Goal: Register for event/course

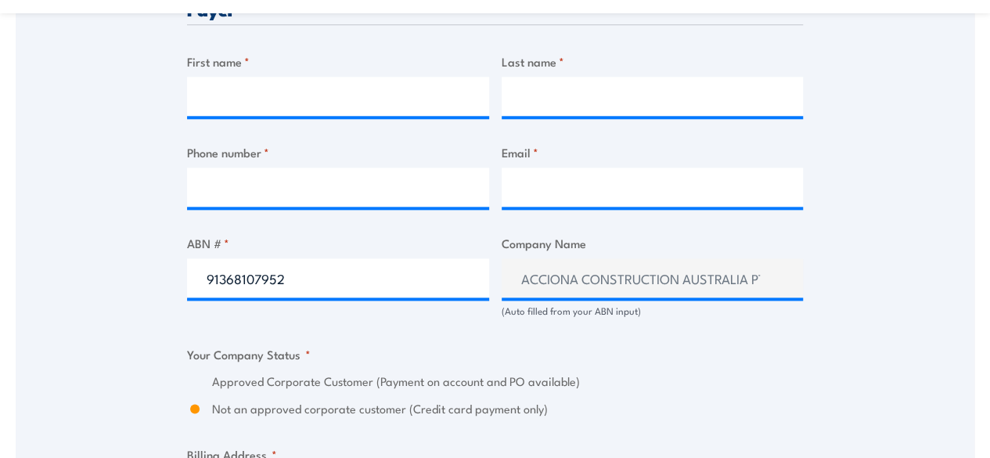
scroll to position [861, 0]
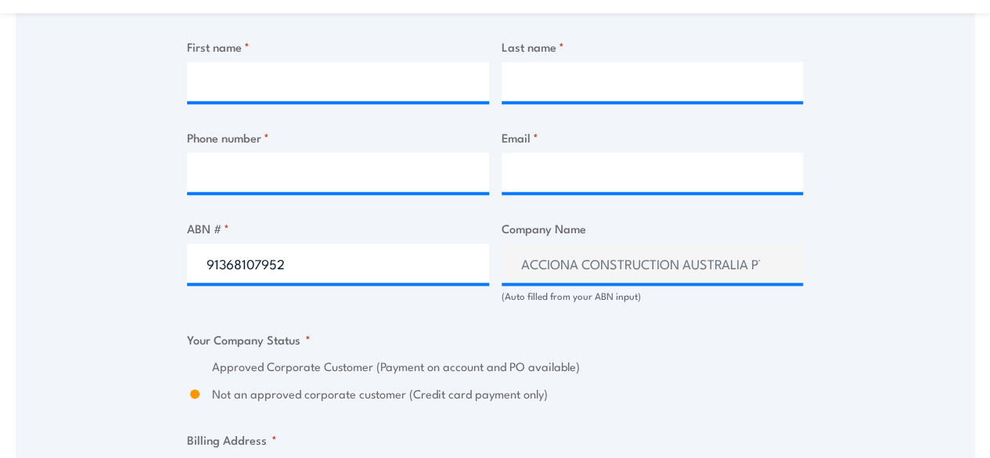
click at [357, 261] on input "91368107952" at bounding box center [338, 262] width 302 height 39
click at [360, 264] on input "91368107952" at bounding box center [338, 262] width 302 height 39
click at [313, 264] on input "91368107952" at bounding box center [338, 262] width 302 height 39
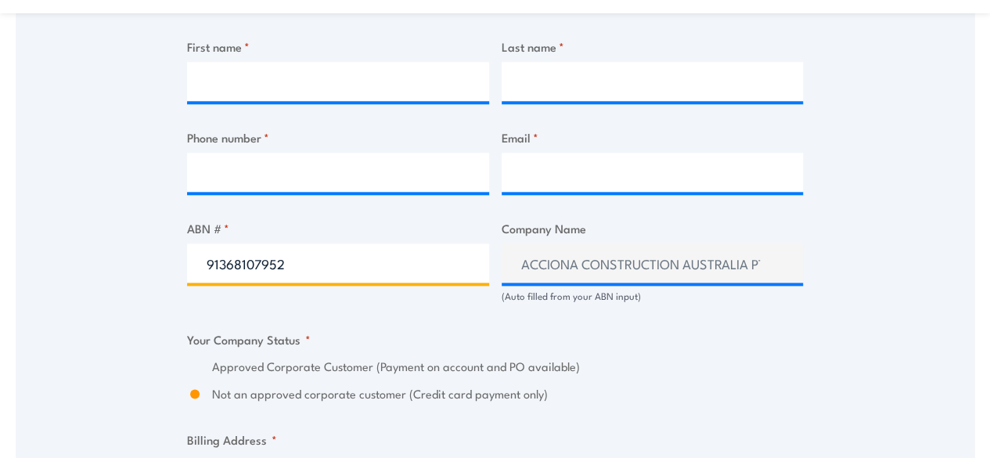
click at [313, 264] on input "91368107952" at bounding box center [338, 262] width 302 height 39
paste input "368 107"
type input "91 368 107 952"
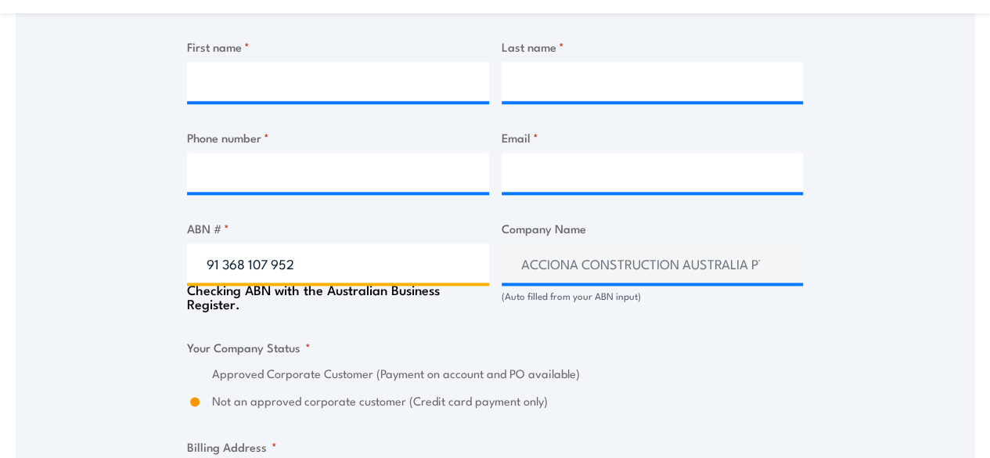
radio input "true"
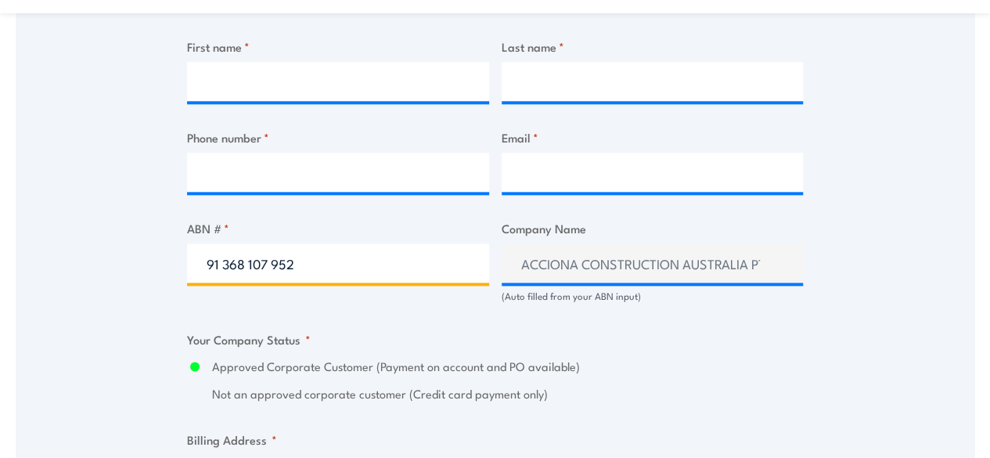
type input "91 368 107 952"
